Goal: Task Accomplishment & Management: Use online tool/utility

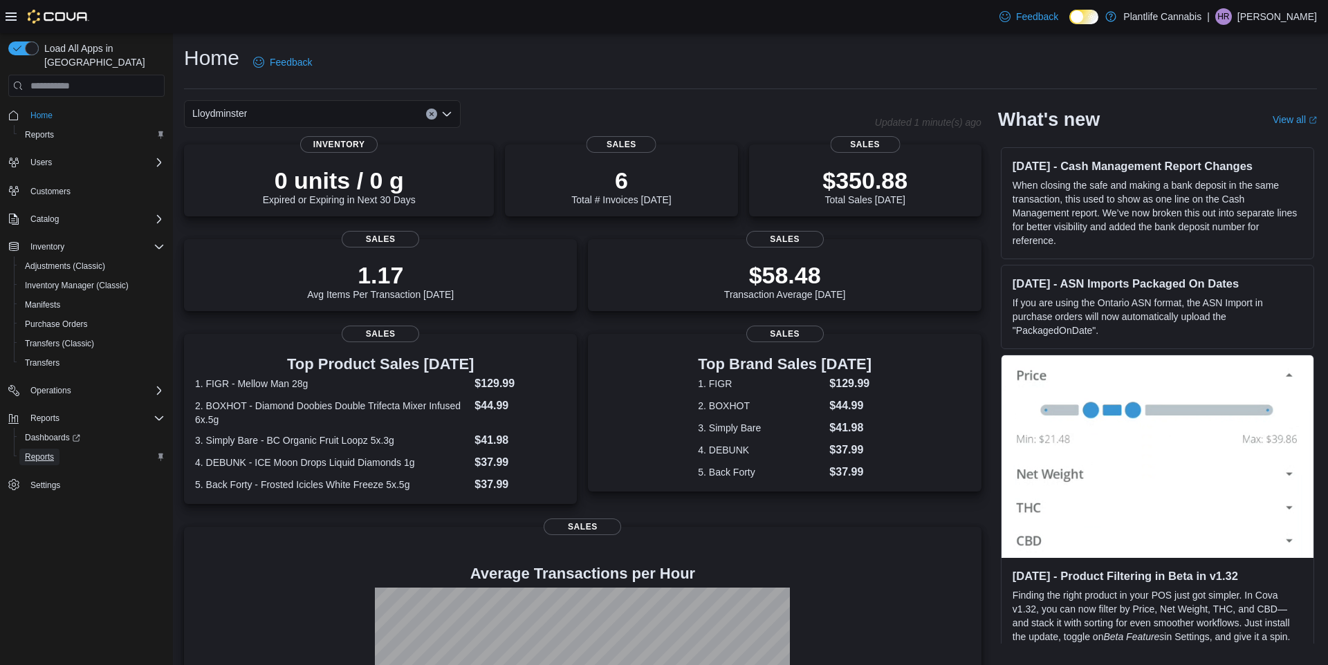
click at [44, 452] on span "Reports" at bounding box center [39, 457] width 29 height 11
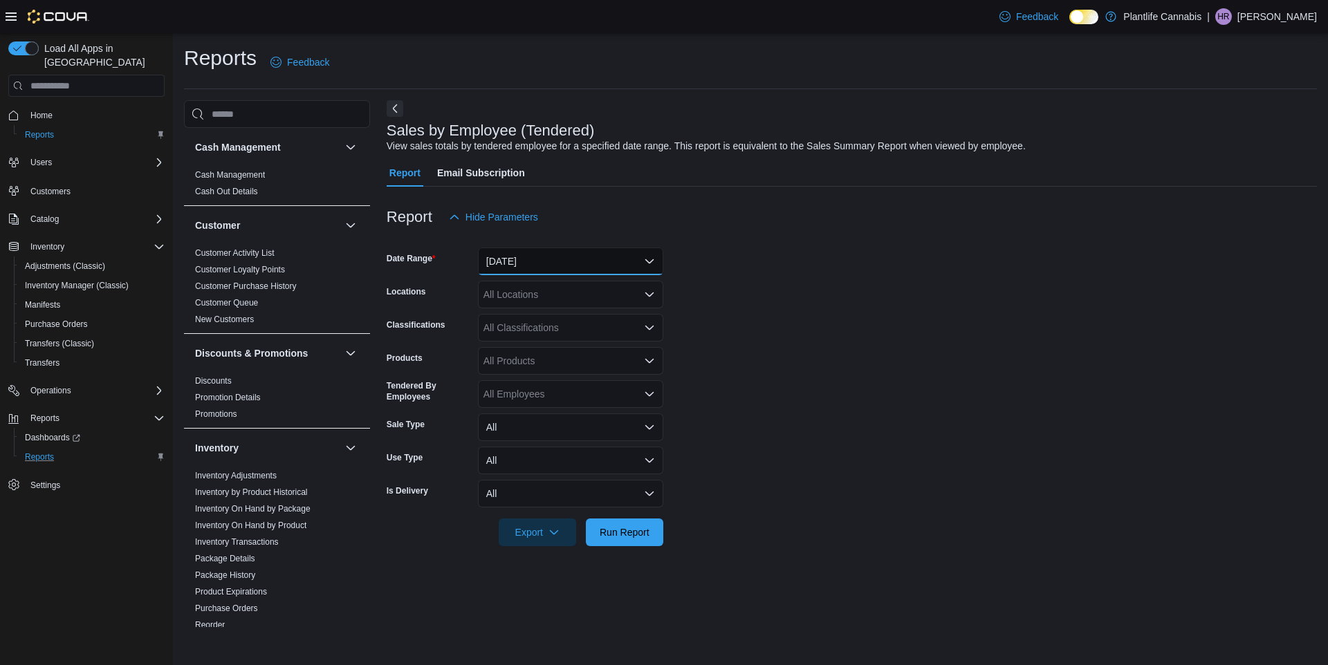
click at [510, 248] on button "[DATE]" at bounding box center [570, 262] width 185 height 28
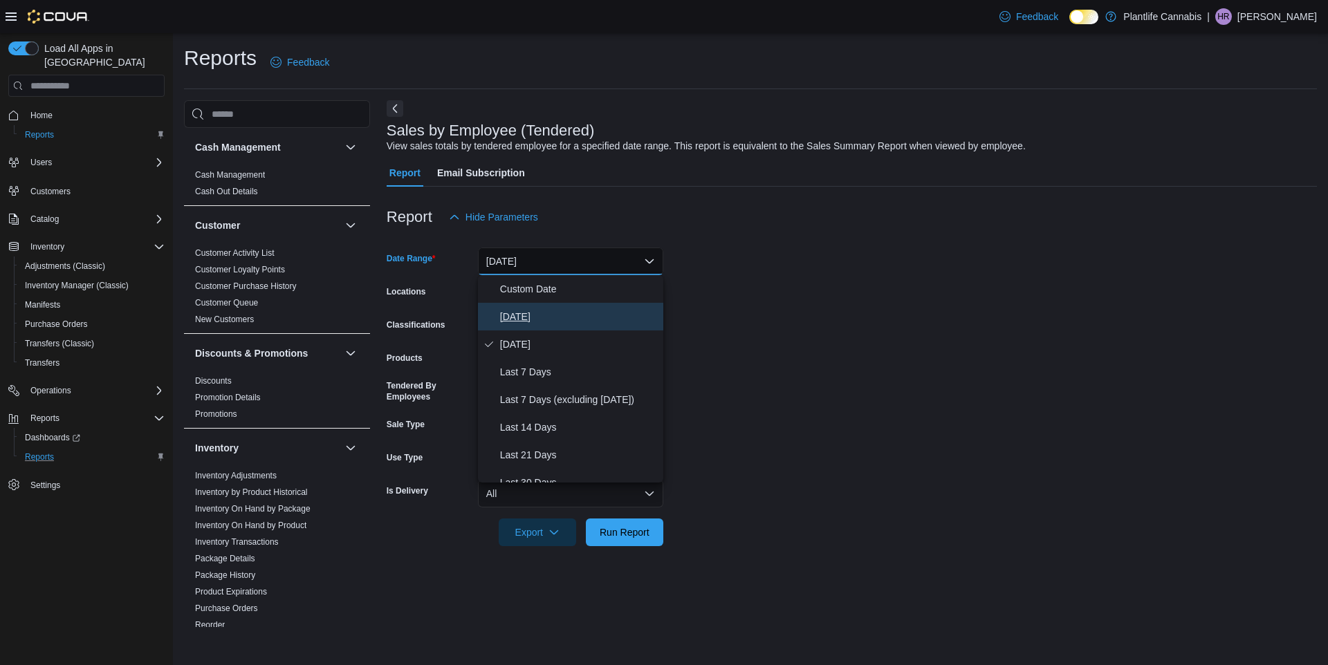
click at [530, 309] on span "[DATE]" at bounding box center [579, 316] width 158 height 17
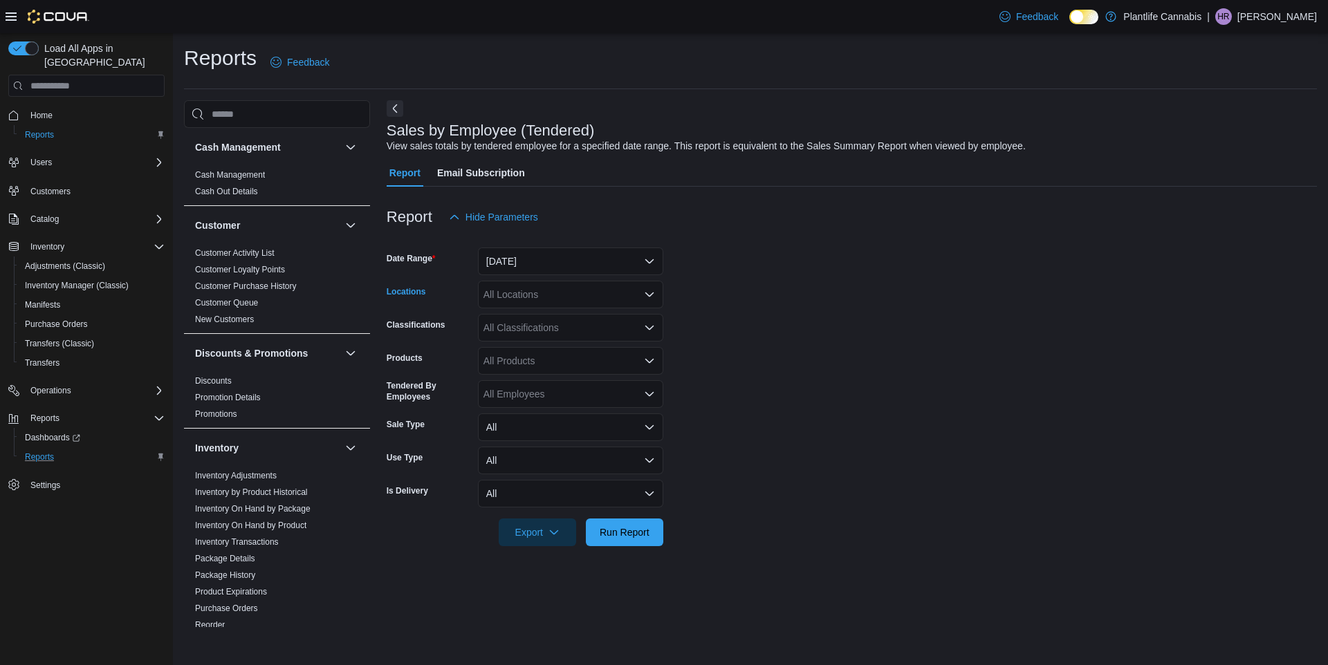
click at [526, 297] on div "All Locations" at bounding box center [570, 295] width 185 height 28
type input "***"
click at [530, 308] on button "Lloydminster" at bounding box center [570, 318] width 185 height 20
click at [1007, 349] on form "Date Range [DATE] Locations Lloydminster Classifications All Classifications Pr…" at bounding box center [852, 388] width 930 height 315
drag, startPoint x: 830, startPoint y: 382, endPoint x: 739, endPoint y: 407, distance: 93.9
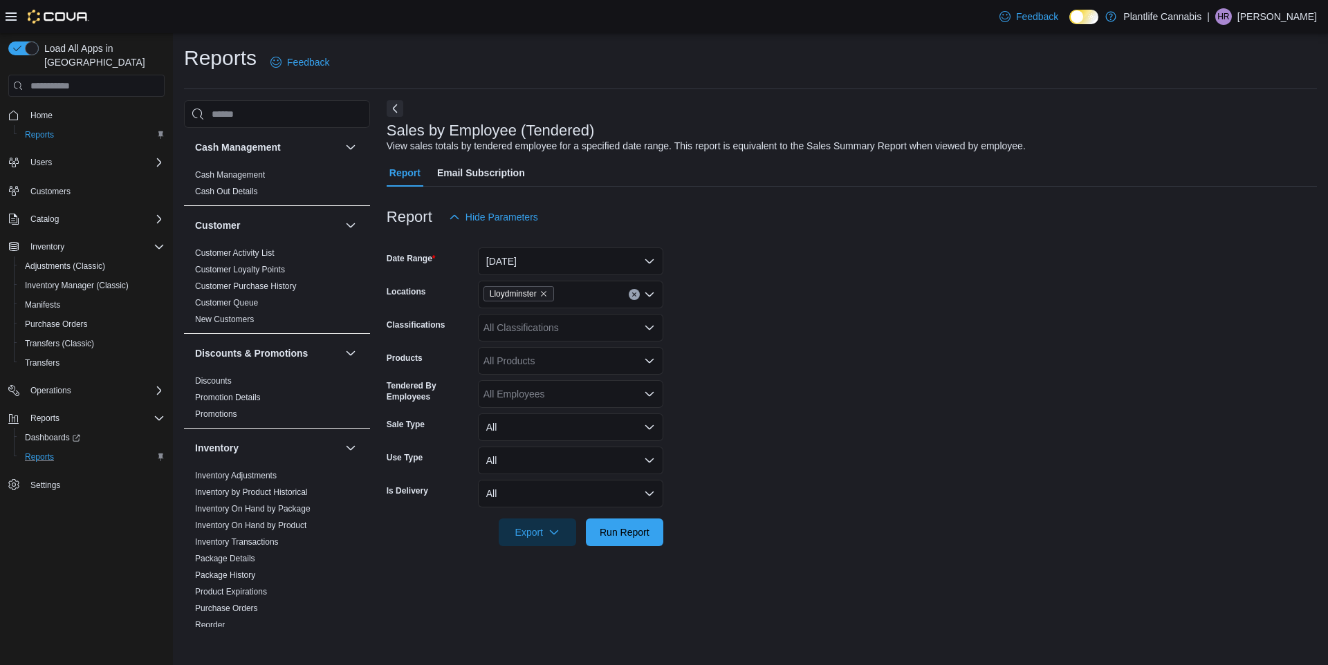
click at [829, 383] on form "Date Range [DATE] Locations Lloydminster Classifications All Classifications Pr…" at bounding box center [852, 388] width 930 height 315
click at [650, 530] on span "Run Report" at bounding box center [624, 533] width 61 height 28
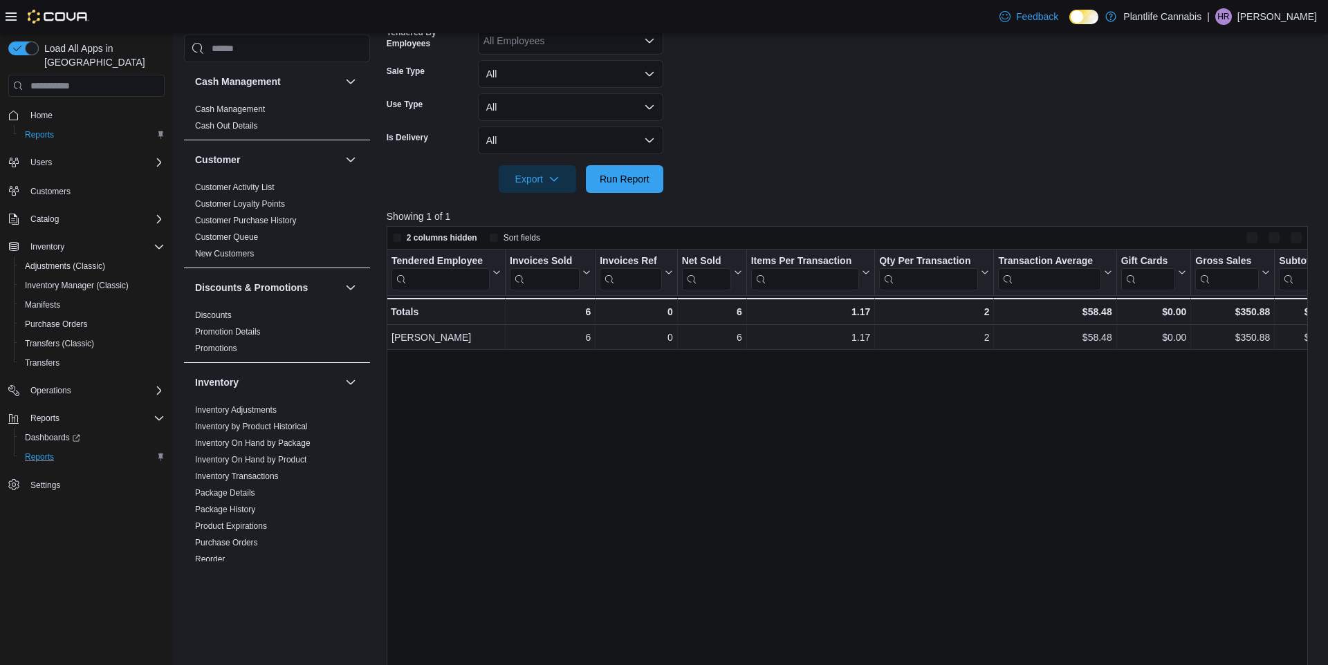
scroll to position [353, 0]
click at [613, 182] on span "Run Report" at bounding box center [625, 179] width 50 height 14
click at [635, 173] on span "Run Report" at bounding box center [625, 179] width 50 height 14
